Goal: Transaction & Acquisition: Purchase product/service

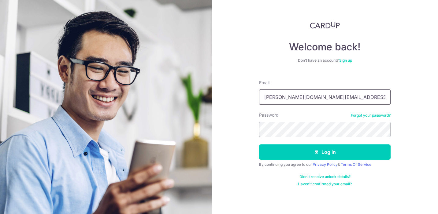
type input "[PERSON_NAME][DOMAIN_NAME][EMAIL_ADDRESS][PERSON_NAME][DOMAIN_NAME]"
click at [259, 145] on button "Log in" at bounding box center [324, 152] width 131 height 15
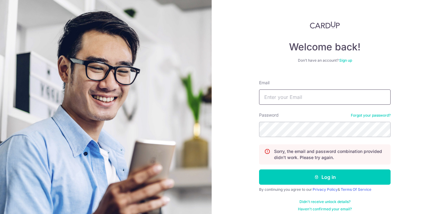
click at [271, 101] on input "Email" at bounding box center [324, 97] width 131 height 15
type input "[PERSON_NAME][DOMAIN_NAME][EMAIL_ADDRESS][PERSON_NAME][DOMAIN_NAME]"
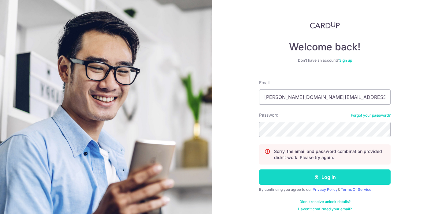
click at [312, 179] on button "Log in" at bounding box center [324, 177] width 131 height 15
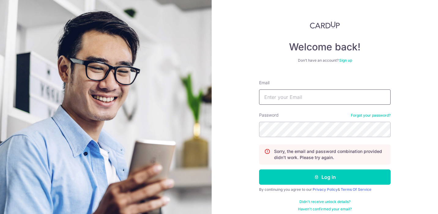
click at [309, 104] on input "Email" at bounding box center [324, 97] width 131 height 15
type input "lorraine.alison.ng@gmail.com"
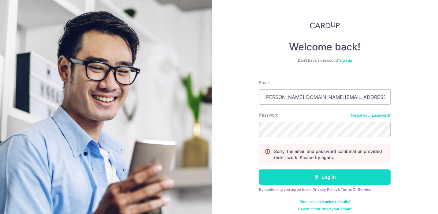
click at [314, 176] on icon "submit" at bounding box center [316, 177] width 5 height 5
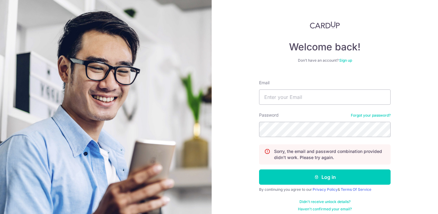
click at [368, 116] on link "Forgot your password?" at bounding box center [371, 115] width 40 height 5
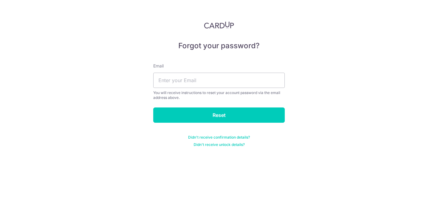
click at [248, 91] on div "You will receive instructions to reset your account password via the email addr…" at bounding box center [218, 95] width 131 height 10
click at [245, 89] on div "Email You will receive instructions to reset your account password via the emai…" at bounding box center [218, 81] width 131 height 37
click at [241, 84] on input "text" at bounding box center [218, 80] width 131 height 15
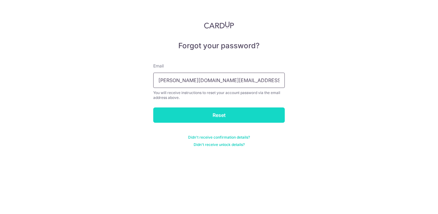
type input "lorraine.alison.ng@gmail.com"
click at [239, 112] on input "Reset" at bounding box center [218, 115] width 131 height 15
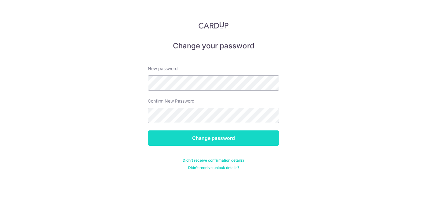
click at [209, 136] on input "Change password" at bounding box center [213, 137] width 131 height 15
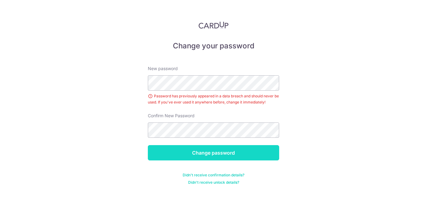
click at [218, 148] on input "Change password" at bounding box center [213, 152] width 131 height 15
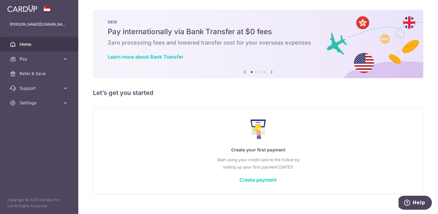
scroll to position [9, 0]
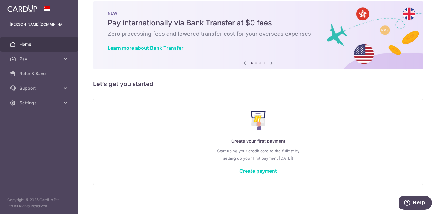
click at [274, 64] on icon at bounding box center [271, 63] width 7 height 8
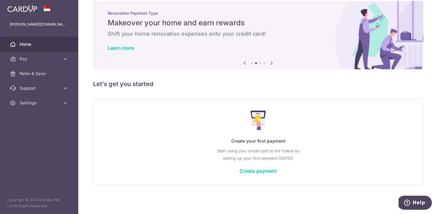
click at [274, 64] on icon at bounding box center [271, 63] width 7 height 8
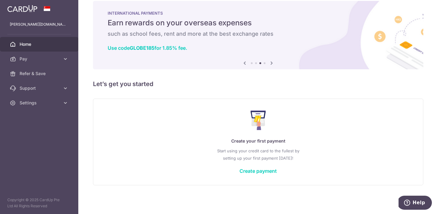
click at [274, 64] on icon at bounding box center [271, 63] width 7 height 8
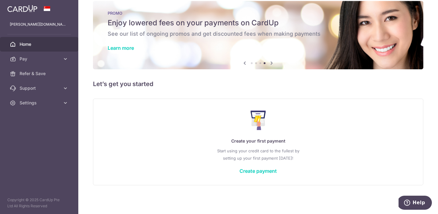
click at [274, 64] on icon at bounding box center [271, 63] width 7 height 8
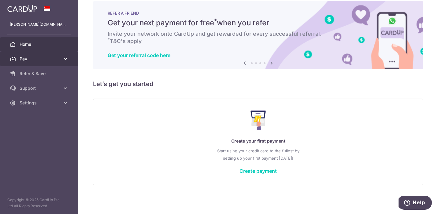
click at [64, 61] on icon at bounding box center [65, 59] width 6 height 6
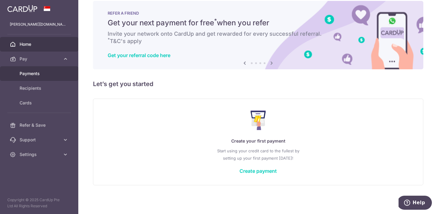
click at [61, 70] on link "Payments" at bounding box center [39, 73] width 78 height 15
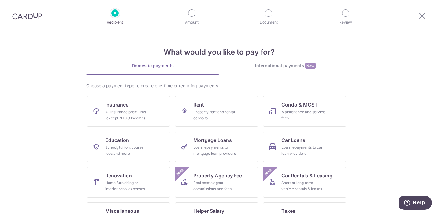
click at [307, 60] on div "What would you like to pay for? Domestic payments International payments New Ch…" at bounding box center [218, 152] width 265 height 241
click at [300, 62] on div "What would you like to pay for? Domestic payments International payments New Ch…" at bounding box center [218, 152] width 265 height 241
click at [297, 65] on div "International payments New" at bounding box center [285, 66] width 133 height 6
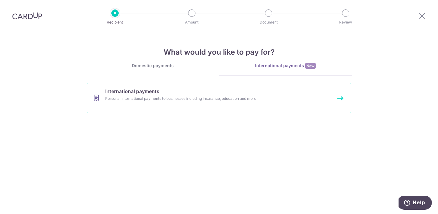
click at [256, 109] on link "International payments Personal international payments to businesses including …" at bounding box center [219, 98] width 264 height 31
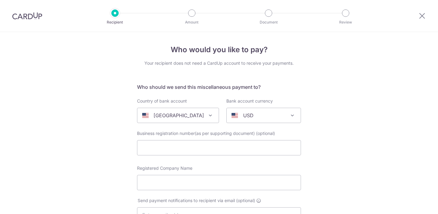
select select
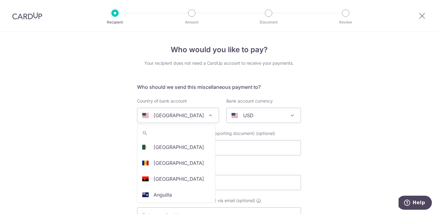
click at [187, 115] on div "[GEOGRAPHIC_DATA]" at bounding box center [173, 115] width 62 height 7
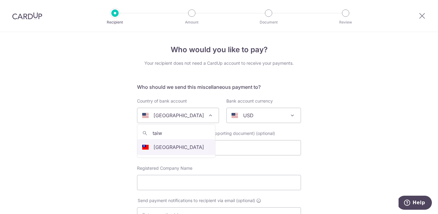
type input "taiw"
select select "228"
select select "[GEOGRAPHIC_DATA]"
select select
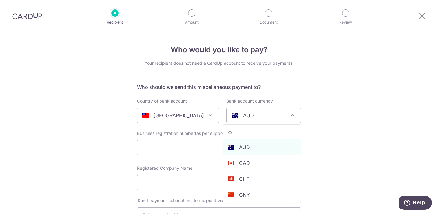
click at [270, 115] on div "AUD" at bounding box center [258, 115] width 54 height 7
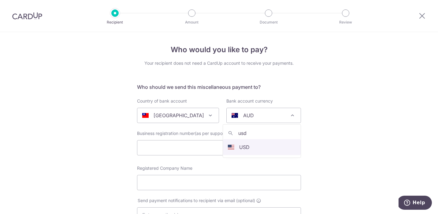
type input "usd"
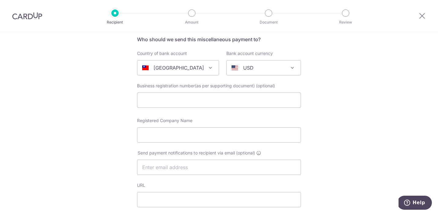
scroll to position [79, 0]
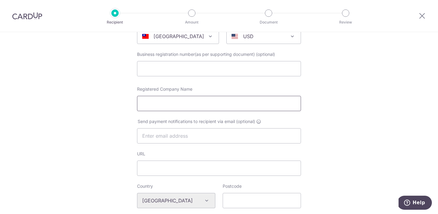
click at [208, 105] on input "Registered Company Name" at bounding box center [219, 103] width 164 height 15
paste input "Chambio Co., Ltd."
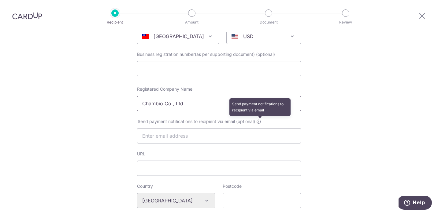
type input "Chambio Co., Ltd."
click at [258, 122] on icon at bounding box center [258, 121] width 5 height 5
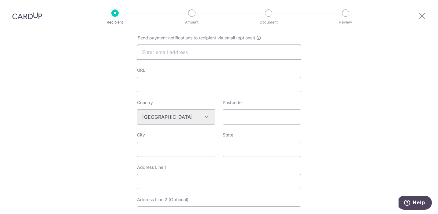
scroll to position [183, 0]
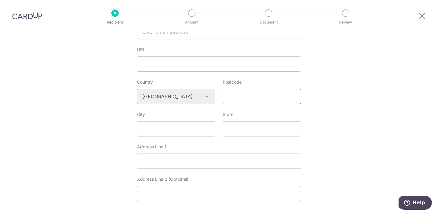
click at [238, 101] on input "Postcode" at bounding box center [262, 96] width 78 height 15
type input "Taichung"
type input "[GEOGRAPHIC_DATA]"
paste input "5F, 208-1, Sec 4,"
type input "5F, 208-1, Sec 4,"
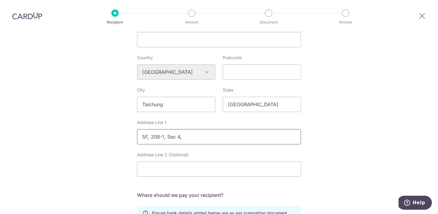
scroll to position [214, 0]
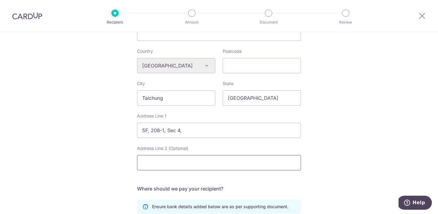
click at [207, 160] on input "Address Line 2 (Optional)" at bounding box center [219, 162] width 164 height 15
paste input "Wen-Xin Rd., North Dist., Taichung,"
type input "Wen-Xin Rd., North Dist."
click at [132, 142] on div "Who would you like to pay? Your recipient does not need a CardUp account to rec…" at bounding box center [219, 74] width 438 height 513
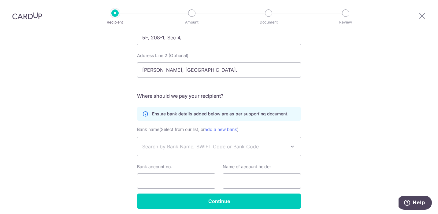
scroll to position [331, 0]
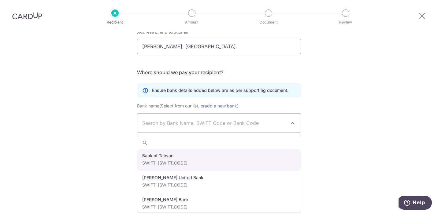
click at [232, 124] on span "Search by Bank Name, SWIFT Code or Bank Code" at bounding box center [214, 123] width 144 height 7
type input "R"
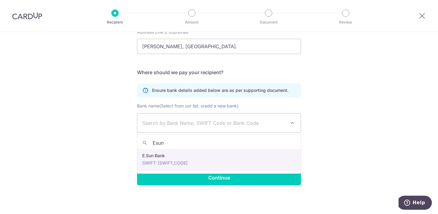
type input "Esun"
select select "22483"
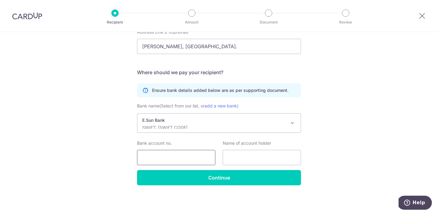
click at [199, 156] on input "Bank account no." at bounding box center [176, 157] width 78 height 15
paste input "0288-441-019566"
type input "0288-441-019566"
click at [242, 155] on input "text" at bounding box center [262, 157] width 78 height 15
paste input "Chambio Co., Ltd."
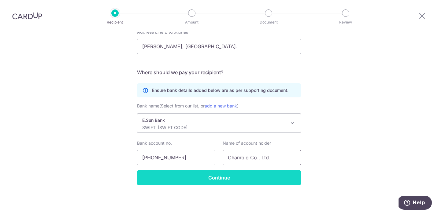
type input "Chambio Co., Ltd."
click at [233, 180] on input "Continue" at bounding box center [219, 177] width 164 height 15
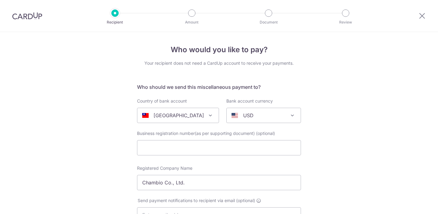
select select "22483"
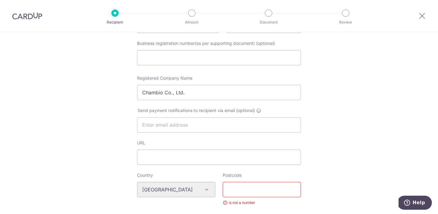
scroll to position [160, 0]
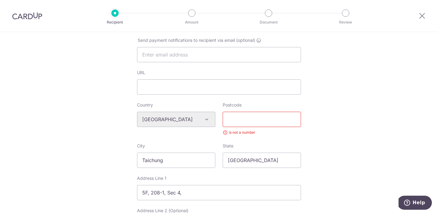
click at [280, 123] on input "Postcode" at bounding box center [262, 119] width 78 height 15
paste input "404537"
click at [227, 119] on input "404537" at bounding box center [262, 119] width 78 height 15
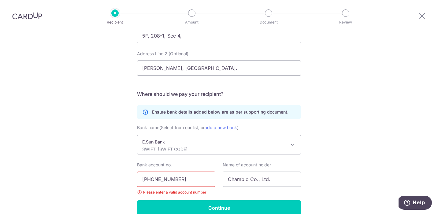
scroll to position [348, 0]
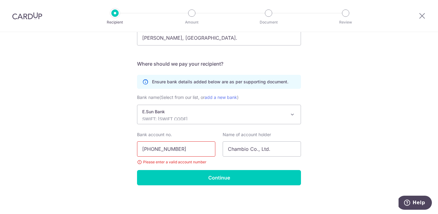
type input "404537"
click at [166, 149] on input "0288-441-019566" at bounding box center [176, 149] width 78 height 15
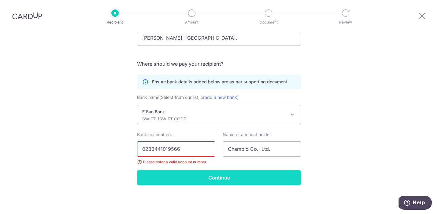
type input "0288441019566"
click at [202, 178] on input "Continue" at bounding box center [219, 177] width 164 height 15
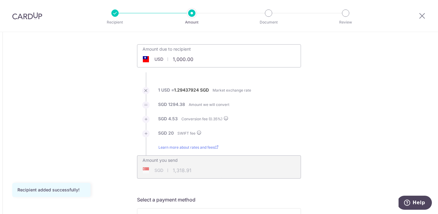
scroll to position [28, 0]
click at [177, 62] on input "1,000.00" at bounding box center [184, 59] width 94 height 14
type input "1"
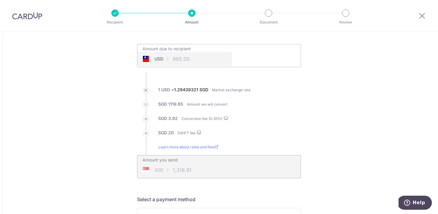
type input "865.00"
type input "1,143.57"
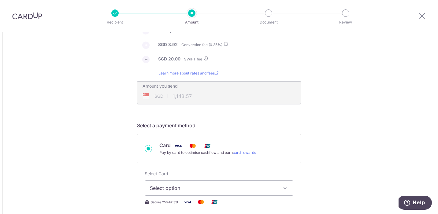
scroll to position [0, 0]
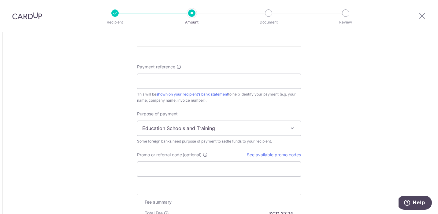
scroll to position [468, 0]
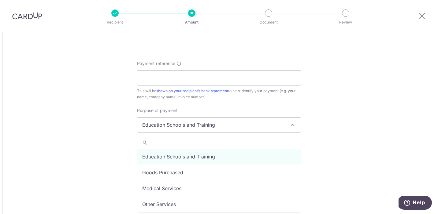
click at [152, 126] on span "Education Schools and Training" at bounding box center [218, 125] width 163 height 15
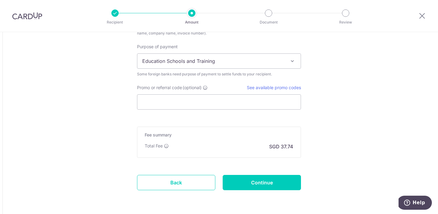
scroll to position [553, 0]
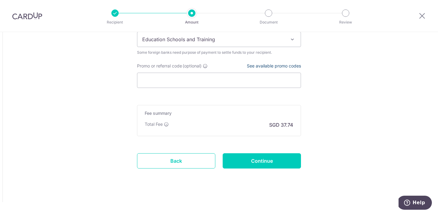
click at [256, 67] on link "See available promo codes" at bounding box center [274, 65] width 54 height 5
click at [175, 78] on input "Promo or referral code (optional)" at bounding box center [219, 80] width 164 height 15
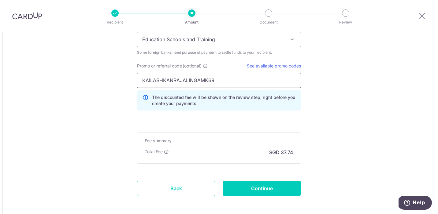
type input "KAILASHKANRAJALINGAMK69"
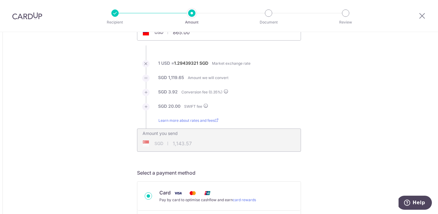
scroll to position [28, 0]
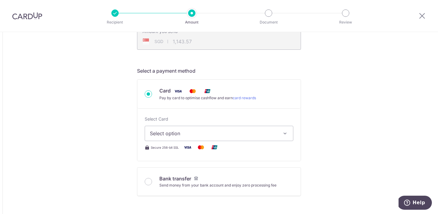
scroll to position [159, 0]
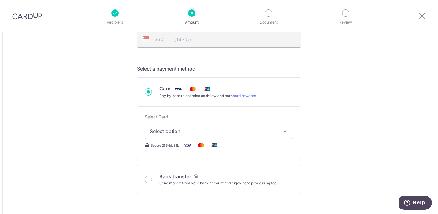
click at [202, 128] on span "Select option" at bounding box center [213, 131] width 127 height 7
click at [196, 152] on link "Add credit card" at bounding box center [219, 148] width 148 height 11
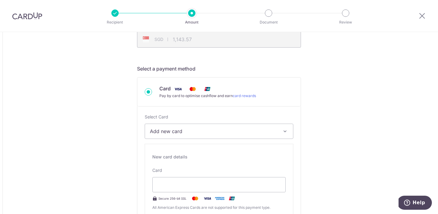
scroll to position [251, 0]
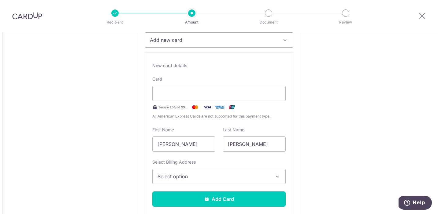
click at [299, 127] on div "Select Card Add new card Add credit card Secure 256-bit SSL Text New card detai…" at bounding box center [218, 122] width 163 height 214
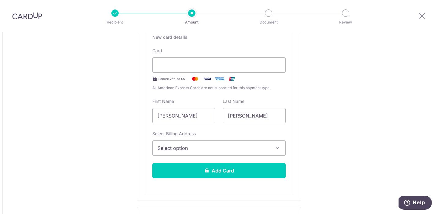
scroll to position [281, 0]
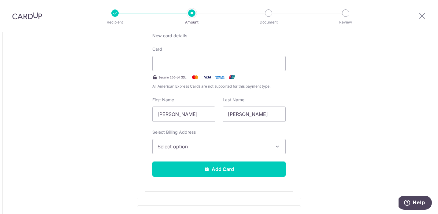
click at [277, 140] on button "Select option" at bounding box center [218, 146] width 133 height 15
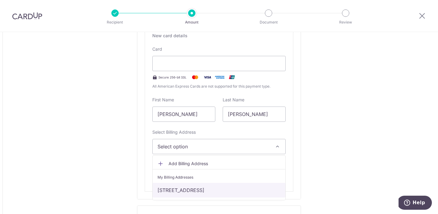
click at [266, 187] on link "95 Grange Road, #11-09, Singapore, Singapore-249616" at bounding box center [219, 190] width 133 height 15
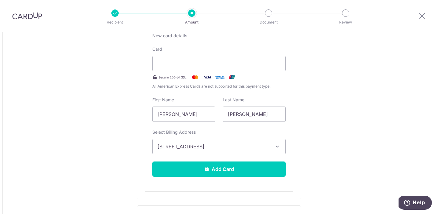
click at [312, 136] on div "Tell us more about your payment Amount due to recipient USD 865.00 865 1 USD = …" at bounding box center [219, 214] width 438 height 925
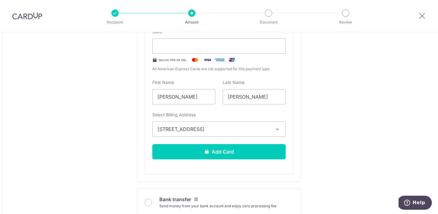
scroll to position [299, 0]
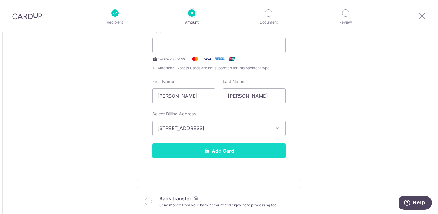
click at [264, 148] on button "Add Card" at bounding box center [218, 150] width 133 height 15
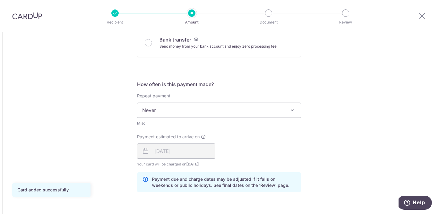
scroll to position [296, 0]
click at [190, 146] on div "14/10/2025" at bounding box center [176, 150] width 78 height 15
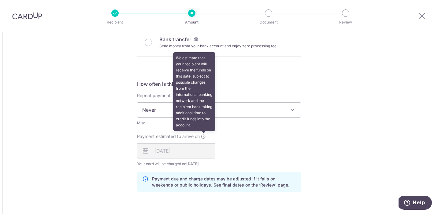
click at [204, 138] on icon at bounding box center [203, 136] width 5 height 5
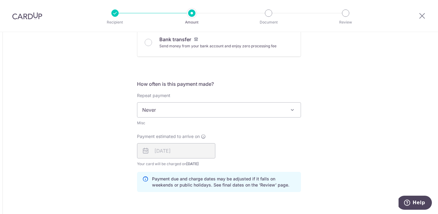
click at [176, 149] on div "14/10/2025" at bounding box center [176, 150] width 78 height 15
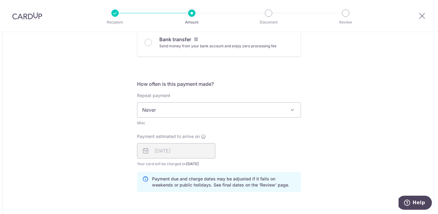
click at [176, 149] on div "14/10/2025" at bounding box center [176, 150] width 78 height 15
click at [242, 146] on div "Payment estimated to arrive on 14/10/2025 Your card will be charged on 09/10/20…" at bounding box center [218, 151] width 171 height 34
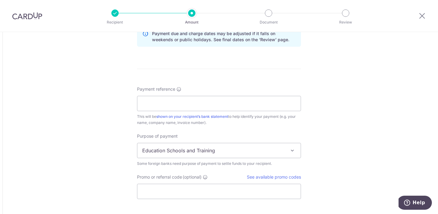
scroll to position [444, 0]
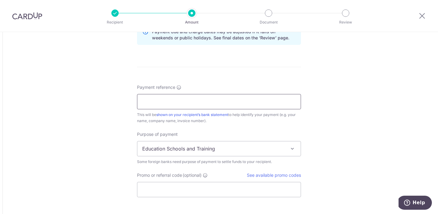
click at [209, 104] on input "Payment reference" at bounding box center [219, 101] width 164 height 15
paste input "CB20251007001"
type input "CB20251007001"
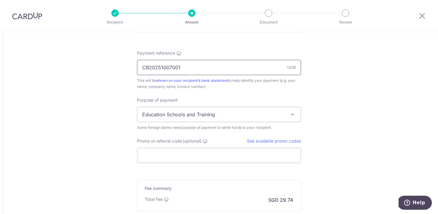
scroll to position [479, 0]
click at [285, 111] on span "Education Schools and Training" at bounding box center [218, 113] width 163 height 15
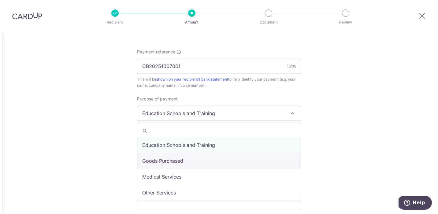
select select "Goods Purchased"
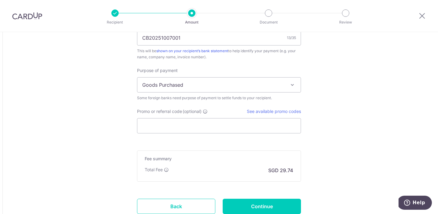
scroll to position [509, 0]
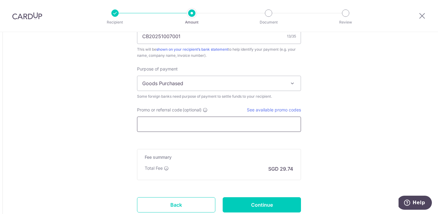
click at [249, 129] on input "Promo or referral code (optional)" at bounding box center [219, 124] width 164 height 15
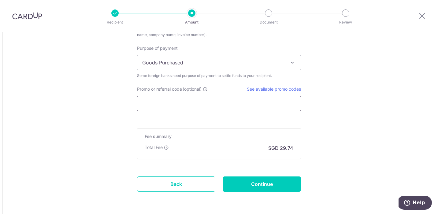
scroll to position [531, 0]
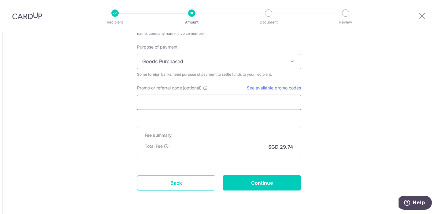
click at [203, 104] on input "Promo or referral code (optional)" at bounding box center [219, 102] width 164 height 15
paste input "KAILASHKANRAJALINGAMK69"
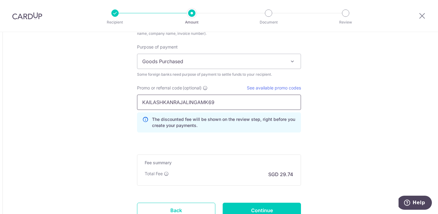
type input "KAILASHKANRAJALINGAMK69"
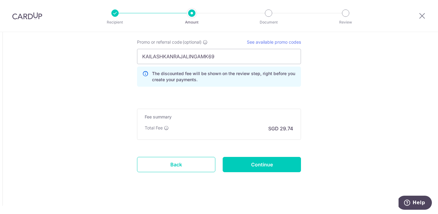
scroll to position [578, 0]
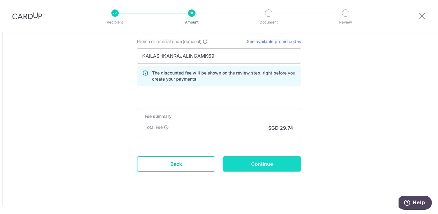
click at [277, 160] on input "Continue" at bounding box center [262, 163] width 78 height 15
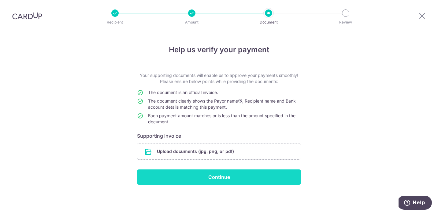
click at [223, 178] on input "Continue" at bounding box center [219, 177] width 164 height 15
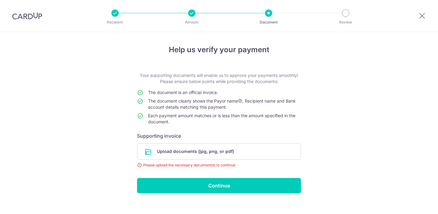
scroll to position [8, 0]
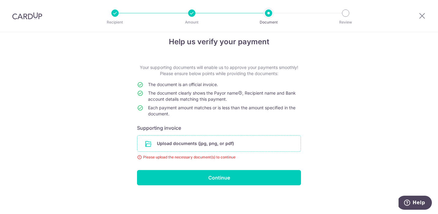
click at [193, 146] on input "file" at bounding box center [218, 144] width 163 height 16
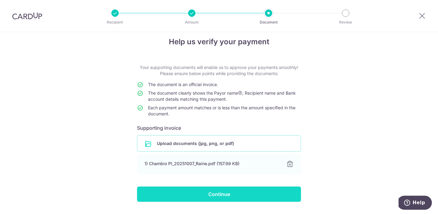
click at [169, 188] on input "Continue" at bounding box center [219, 194] width 164 height 15
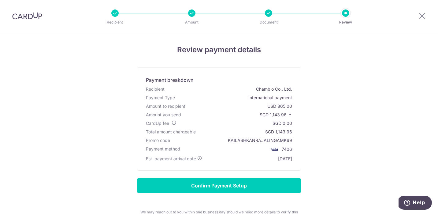
click at [290, 114] on icon at bounding box center [290, 114] width 4 height 4
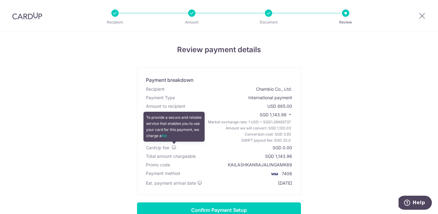
click at [174, 146] on icon at bounding box center [173, 147] width 5 height 5
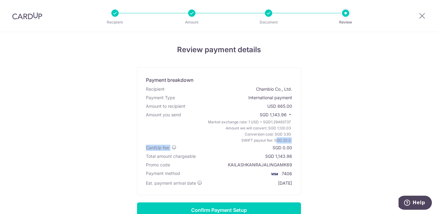
drag, startPoint x: 173, startPoint y: 147, endPoint x: 167, endPoint y: 138, distance: 10.8
click at [166, 138] on div "Payment breakdown Recipient Chambio Co., Ltd. Payment Type International paymen…" at bounding box center [219, 132] width 164 height 128
click at [167, 138] on div "Market exchange rate: 1 USD = SGD 1.29483737 Amount we will convert: SGD 1,120.…" at bounding box center [219, 131] width 149 height 24
click at [309, 103] on div "Review payment details Payment breakdown Recipient Chambio Co., Ltd. Payment Ty…" at bounding box center [219, 159] width 358 height 230
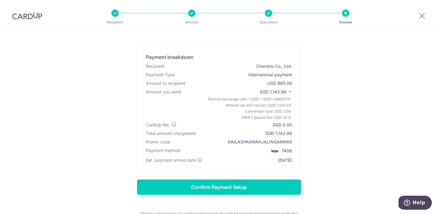
scroll to position [23, 0]
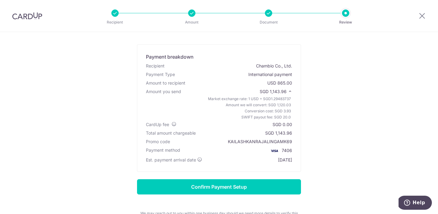
click at [345, 159] on div "Review payment details Payment breakdown Recipient Chambio Co., Ltd. Payment Ty…" at bounding box center [219, 136] width 358 height 230
click at [318, 108] on div "Review payment details Payment breakdown Recipient Chambio Co., Ltd. Payment Ty…" at bounding box center [219, 136] width 358 height 230
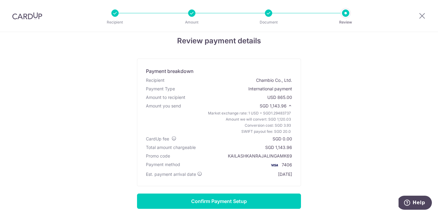
scroll to position [0, 0]
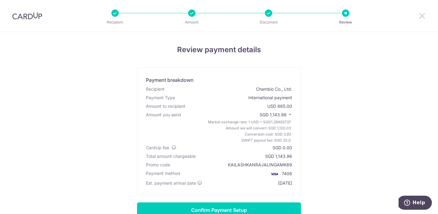
click at [421, 18] on icon at bounding box center [421, 16] width 7 height 8
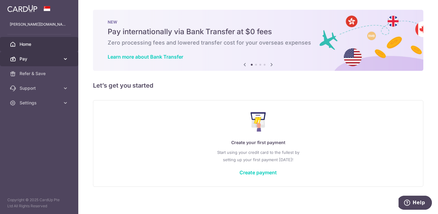
click at [66, 58] on icon at bounding box center [65, 59] width 6 height 6
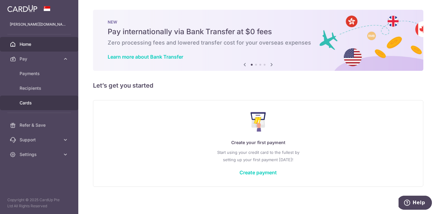
click at [47, 100] on span "Cards" at bounding box center [40, 103] width 40 height 6
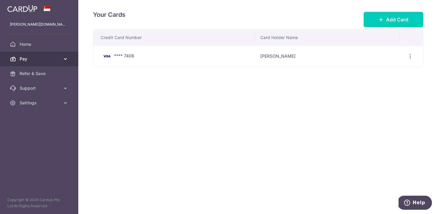
click at [64, 63] on link "Pay" at bounding box center [39, 59] width 78 height 15
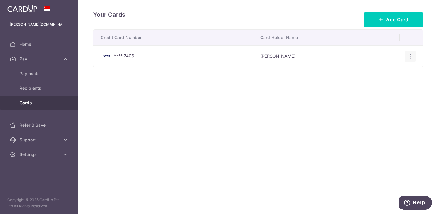
click at [412, 55] on icon "button" at bounding box center [410, 56] width 6 height 6
click at [397, 70] on span "View/Edit" at bounding box center [390, 73] width 42 height 7
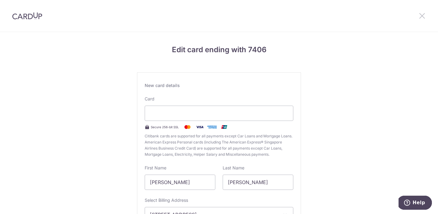
click at [423, 17] on icon at bounding box center [421, 16] width 7 height 8
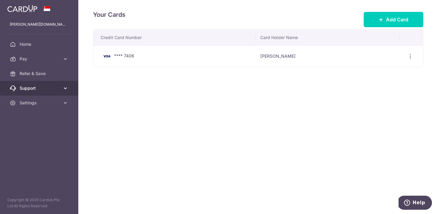
click at [60, 88] on span "Support" at bounding box center [40, 88] width 40 height 6
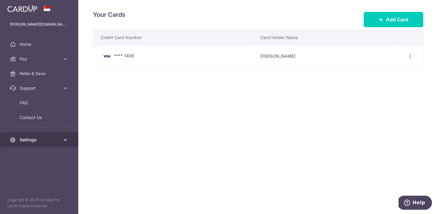
click at [49, 134] on link "Settings" at bounding box center [39, 140] width 78 height 15
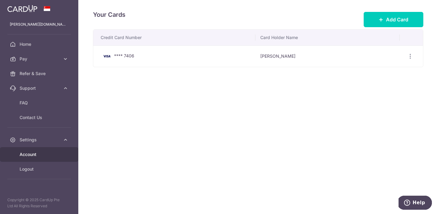
click at [44, 153] on span "Account" at bounding box center [40, 155] width 40 height 6
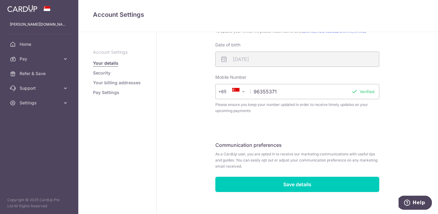
scroll to position [178, 0]
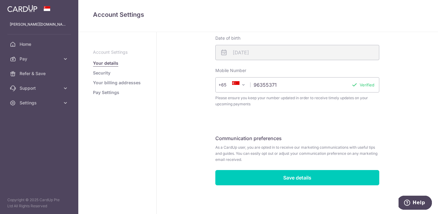
click at [106, 75] on link "Security" at bounding box center [101, 73] width 17 height 6
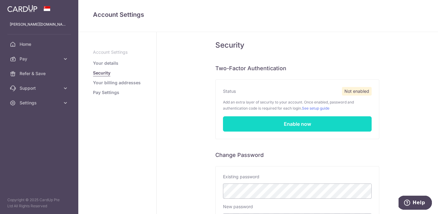
click at [256, 122] on link "Enable now" at bounding box center [297, 123] width 149 height 15
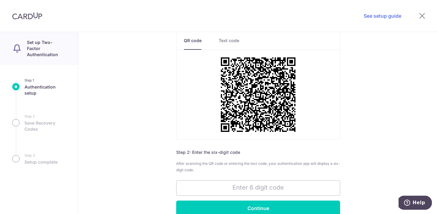
click at [228, 38] on link "Text code" at bounding box center [229, 44] width 20 height 12
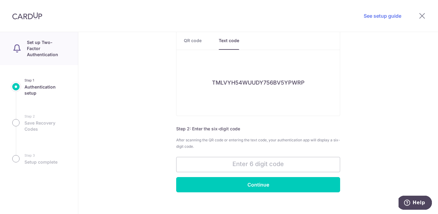
click at [190, 45] on link "QR code" at bounding box center [193, 44] width 18 height 12
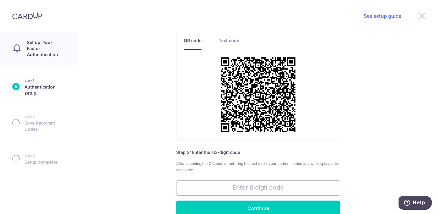
click at [424, 18] on icon at bounding box center [421, 16] width 7 height 8
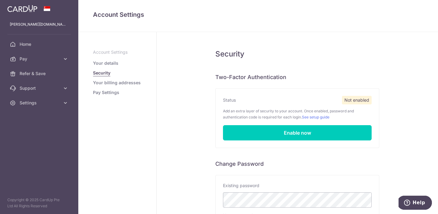
click at [111, 83] on link "Your billing addresses" at bounding box center [117, 83] width 48 height 6
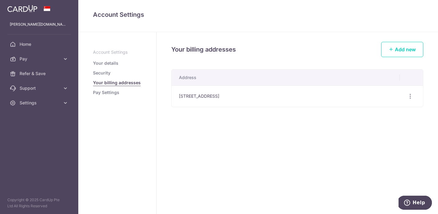
click at [110, 94] on link "Pay Settings" at bounding box center [106, 93] width 26 height 6
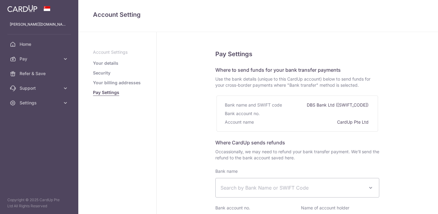
select select
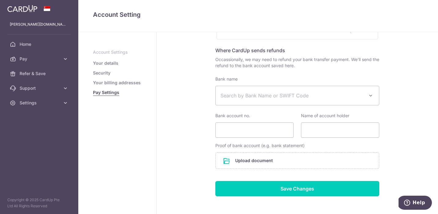
scroll to position [120, 0]
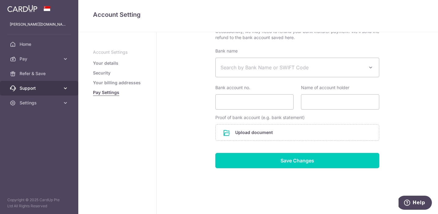
click at [55, 90] on span "Support" at bounding box center [40, 88] width 40 height 6
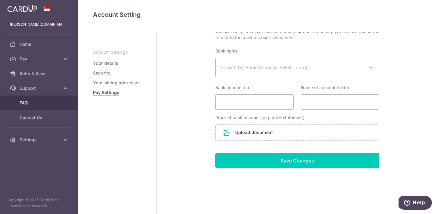
click at [52, 101] on span "FAQ" at bounding box center [40, 103] width 40 height 6
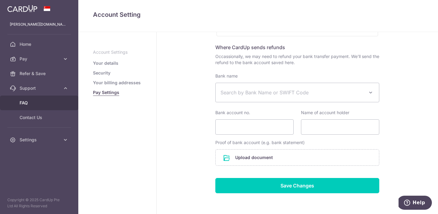
scroll to position [0, 0]
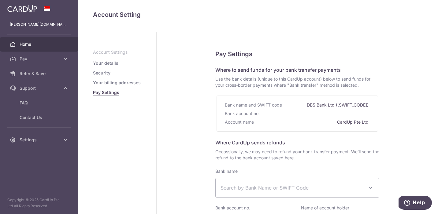
click at [36, 41] on span "Home" at bounding box center [40, 44] width 40 height 6
